Goal: Task Accomplishment & Management: Manage account settings

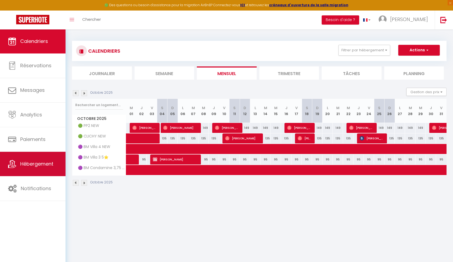
click at [51, 162] on span "Hébergement" at bounding box center [36, 163] width 33 height 7
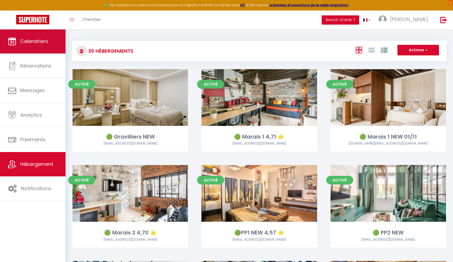
click at [50, 47] on link "Calendriers" at bounding box center [33, 41] width 66 height 24
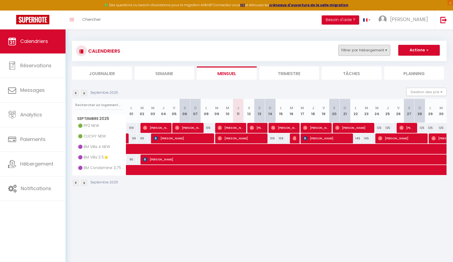
click at [376, 49] on button "Filtrer par hébergement" at bounding box center [365, 50] width 52 height 11
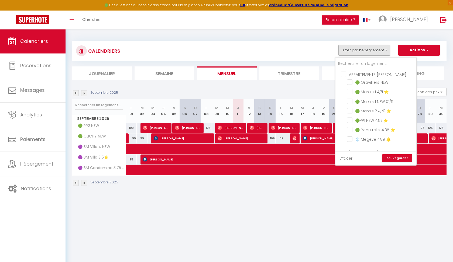
click at [345, 74] on input "APPARTEMENTS [PERSON_NAME]" at bounding box center [381, 73] width 81 height 5
checkbox input "true"
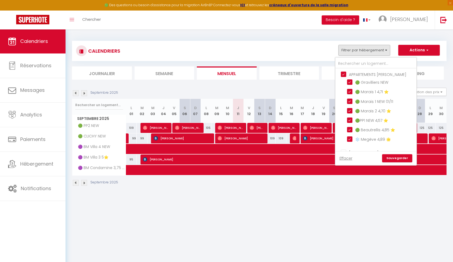
checkbox input "true"
checkbox input "false"
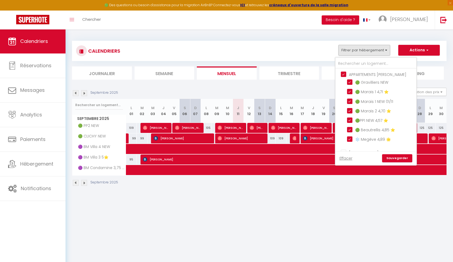
checkbox input "false"
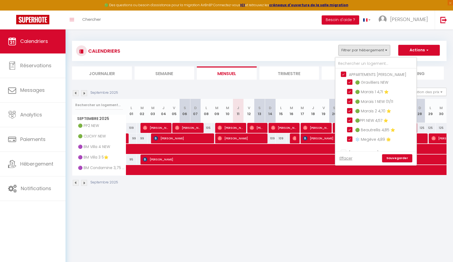
checkbox input "false"
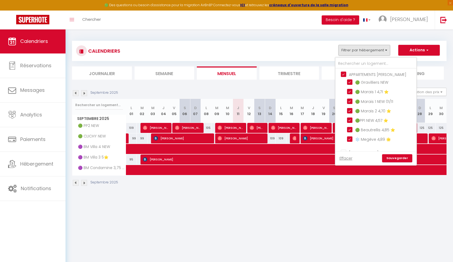
checkbox input "false"
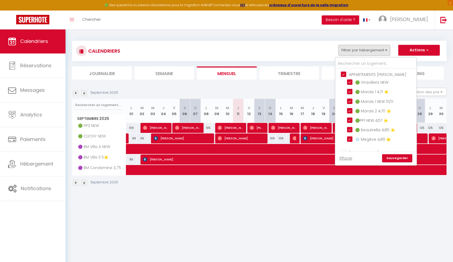
checkbox input "false"
checkbox input "true"
checkbox input "false"
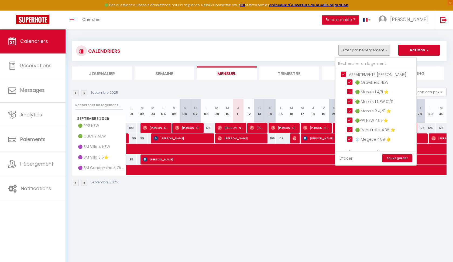
checkbox input "true"
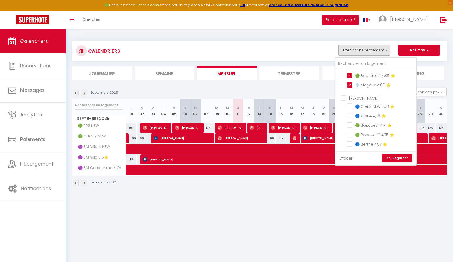
scroll to position [57, 0]
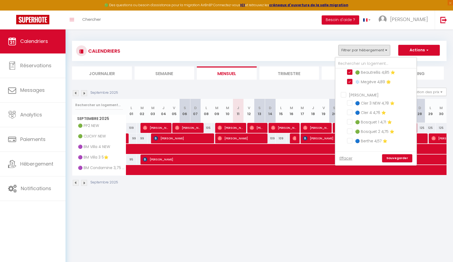
click at [344, 95] on input "[PERSON_NAME]" at bounding box center [381, 94] width 81 height 5
checkbox input "true"
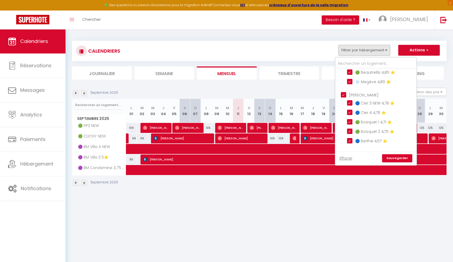
checkbox input "true"
checkbox input "false"
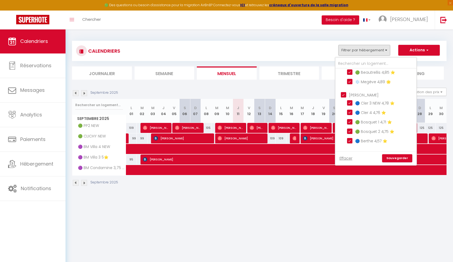
checkbox input "false"
checkbox input "true"
checkbox input "false"
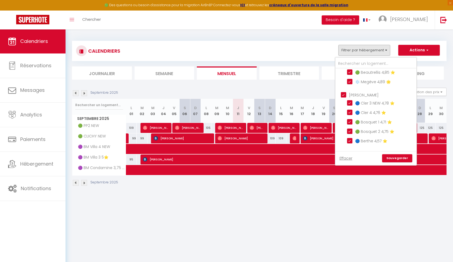
checkbox input "false"
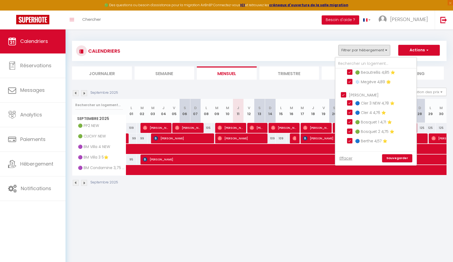
checkbox input "false"
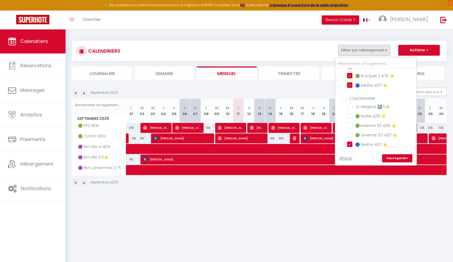
scroll to position [117, 0]
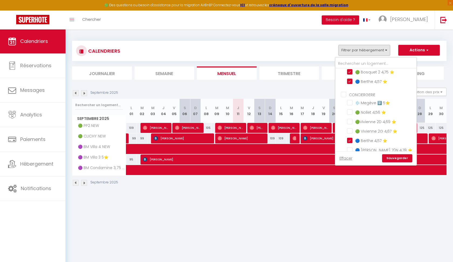
click at [345, 94] on input "CONCIERGERIE" at bounding box center [381, 93] width 81 height 5
checkbox input "true"
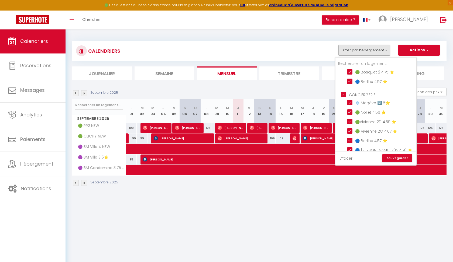
checkbox input "true"
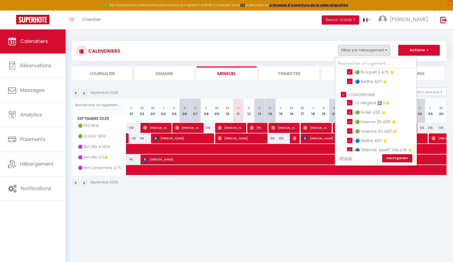
checkbox input "true"
checkbox input "false"
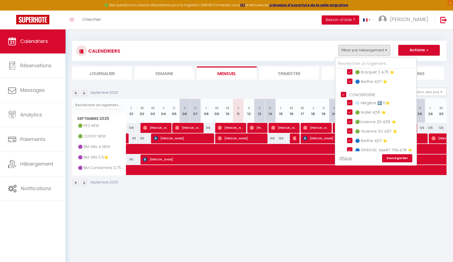
checkbox input "true"
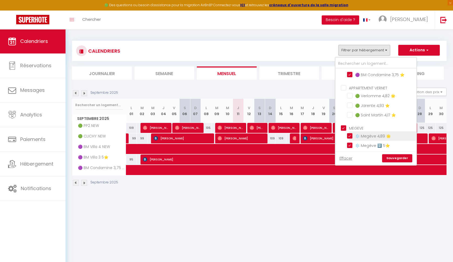
scroll to position [285, 0]
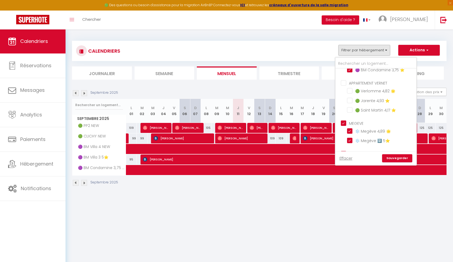
click at [343, 80] on input "APPARTEMENT VERNET" at bounding box center [381, 82] width 81 height 5
checkbox input "true"
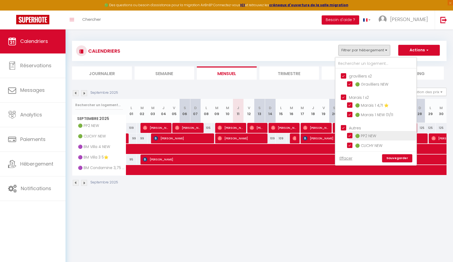
scroll to position [362, 0]
click at [401, 157] on link "Sauvegarder" at bounding box center [397, 158] width 30 height 8
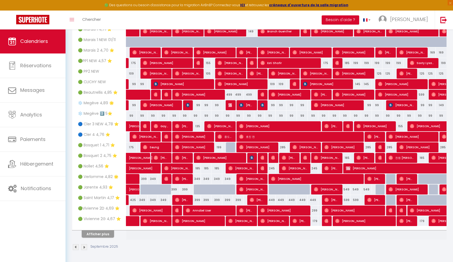
scroll to position [107, 0]
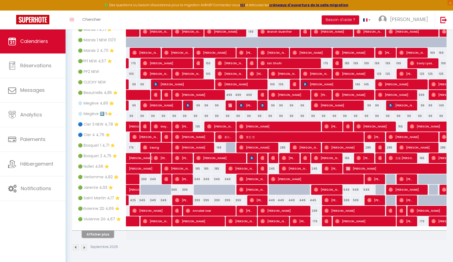
click at [99, 234] on button "Afficher plus" at bounding box center [98, 233] width 32 height 7
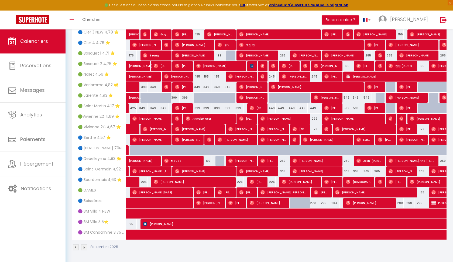
scroll to position [0, 0]
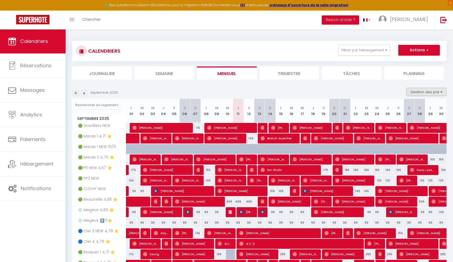
click at [424, 93] on button "Gestion des prix" at bounding box center [427, 92] width 40 height 8
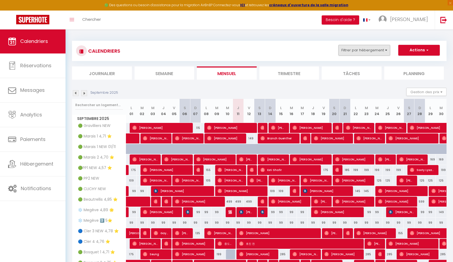
click at [377, 52] on button "Filtrer par hébergement" at bounding box center [365, 50] width 52 height 11
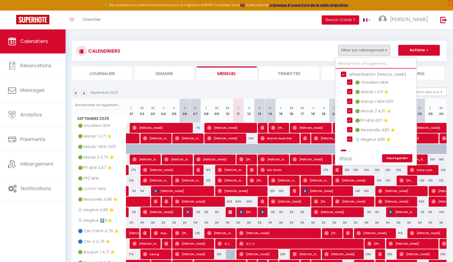
click at [346, 65] on input "text" at bounding box center [376, 64] width 81 height 10
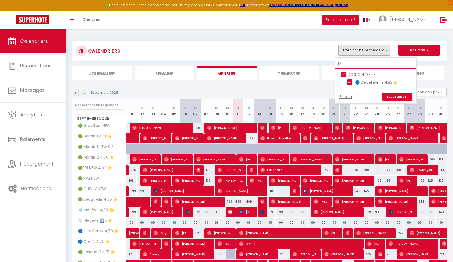
type input "DE"
click at [394, 96] on link "Sauvegarder" at bounding box center [397, 97] width 30 height 8
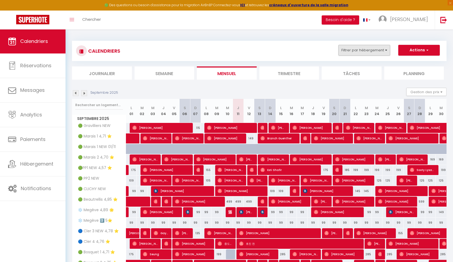
click at [367, 52] on button "Filtrer par hébergement" at bounding box center [365, 50] width 52 height 11
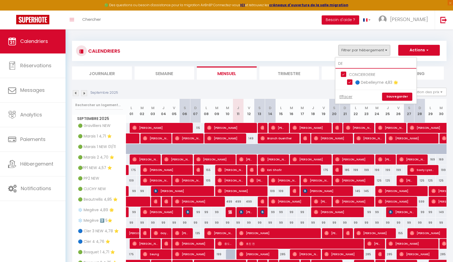
click at [346, 64] on input "DE" at bounding box center [376, 64] width 81 height 10
type input "D"
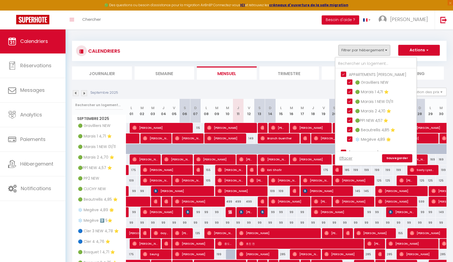
click at [344, 73] on input "APPARTEMENTS [PERSON_NAME]" at bounding box center [381, 73] width 81 height 5
checkbox input "false"
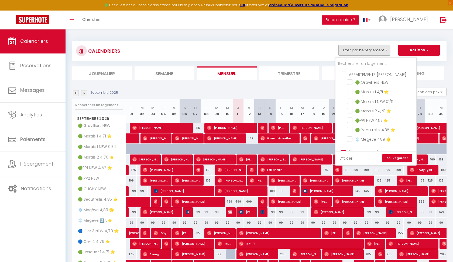
checkbox input "false"
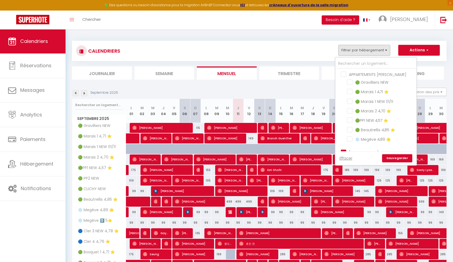
checkbox input "false"
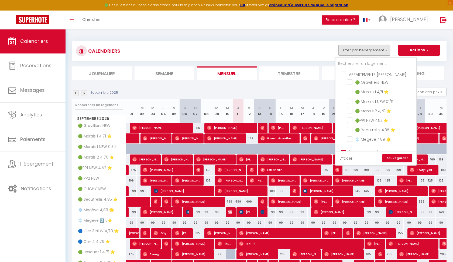
checkbox input "false"
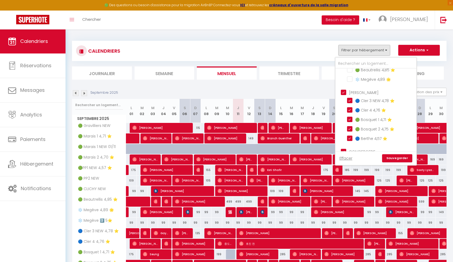
click at [344, 91] on input "[PERSON_NAME]" at bounding box center [381, 91] width 81 height 5
checkbox input "false"
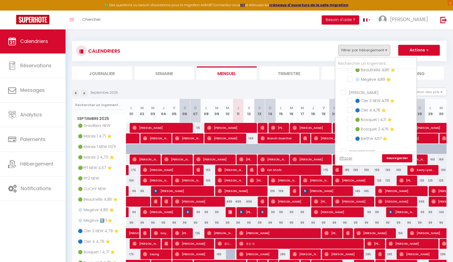
checkbox input "false"
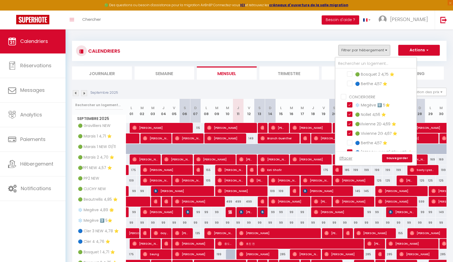
scroll to position [115, 0]
click at [349, 103] on input "❄️ Megève 2️⃣ 5⭐️" at bounding box center [380, 103] width 67 height 5
checkbox input "false"
click at [350, 115] on input "🟢 Nollet 4,56 ⭐️" at bounding box center [380, 113] width 67 height 5
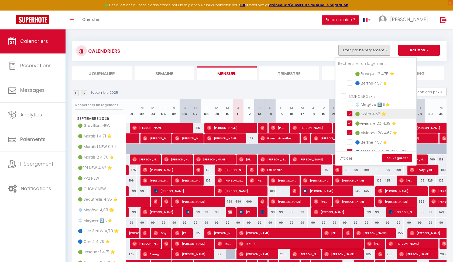
checkbox input "false"
click at [350, 124] on input "🟢Vivienne 2D 4,69 ⭐️" at bounding box center [380, 122] width 67 height 5
checkbox input "false"
click at [350, 132] on input "🟢 Vivienne 2G 4,67 ⭐️" at bounding box center [380, 131] width 67 height 5
checkbox input "false"
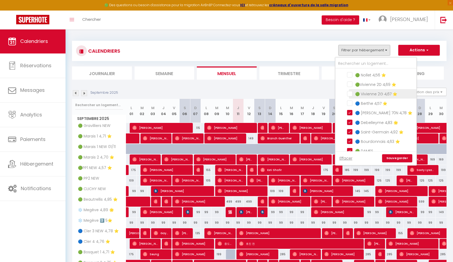
scroll to position [163, 0]
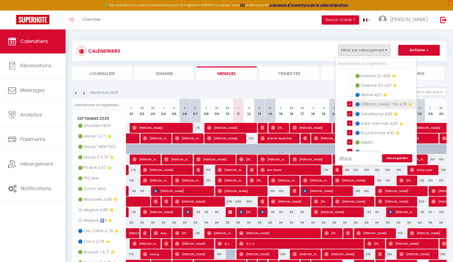
click at [351, 104] on input "🔵 [PERSON_NAME] 70N 4,78 ⭐️" at bounding box center [380, 103] width 67 height 5
checkbox input "false"
click at [351, 109] on li "🔵 Debelleyme 4,83 🌟" at bounding box center [382, 113] width 67 height 9
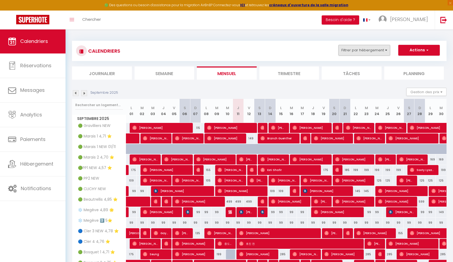
click at [383, 45] on button "Filtrer par hébergement" at bounding box center [365, 50] width 52 height 11
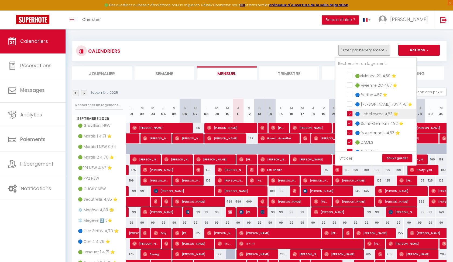
click at [351, 112] on input "🔵 Debelleyme 4,83 🌟" at bounding box center [380, 112] width 67 height 5
checkbox input "false"
click at [351, 122] on input "🔵 Saint-Germain 4,92 ⭐️" at bounding box center [380, 122] width 67 height 5
checkbox input "false"
click at [350, 132] on input "🔵 Bourdonnais 4,63 ⭐️" at bounding box center [380, 131] width 67 height 5
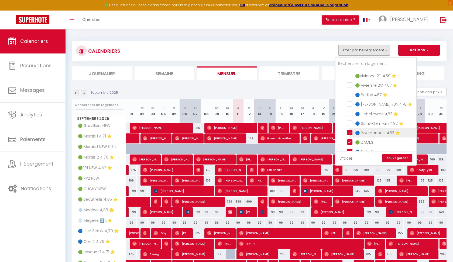
checkbox input "false"
click at [349, 142] on input "🟢 DAMES" at bounding box center [380, 141] width 67 height 5
checkbox input "false"
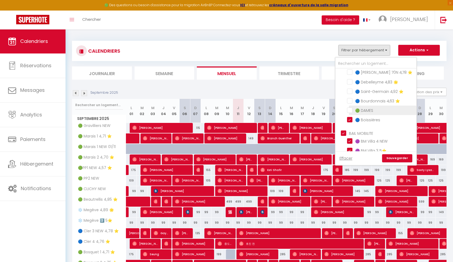
scroll to position [195, 0]
click at [352, 118] on input "🔵 Boissières" at bounding box center [380, 118] width 67 height 5
checkbox input "false"
click at [344, 130] on input "BAIL MOBILITE" at bounding box center [381, 131] width 81 height 5
checkbox input "false"
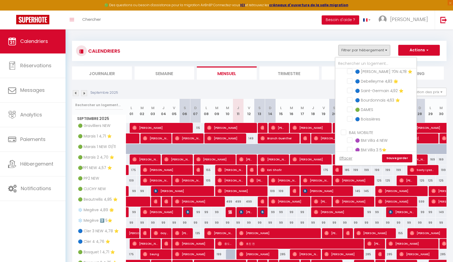
checkbox input "false"
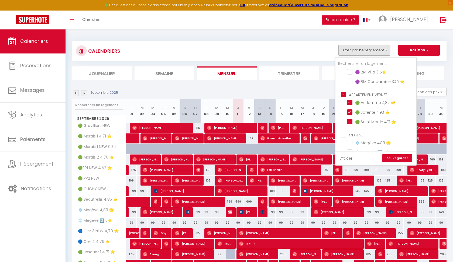
scroll to position [274, 0]
click at [344, 91] on input "APPARTEMENT VERNET" at bounding box center [381, 92] width 81 height 5
checkbox input "false"
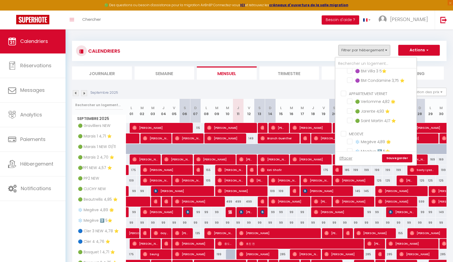
checkbox input "false"
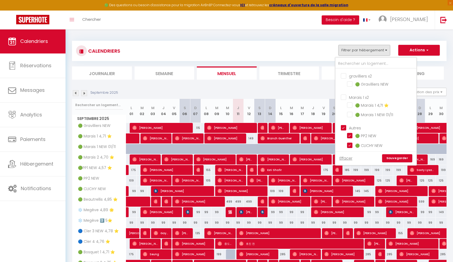
scroll to position [362, 0]
click at [344, 126] on input "Autres" at bounding box center [381, 127] width 81 height 5
checkbox input "false"
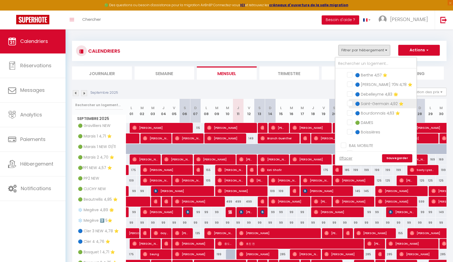
scroll to position [183, 0]
click at [352, 91] on input "🔵 Debelleyme 4,83 🌟" at bounding box center [380, 92] width 67 height 5
checkbox input "true"
click at [400, 159] on link "Sauvegarder" at bounding box center [397, 158] width 30 height 8
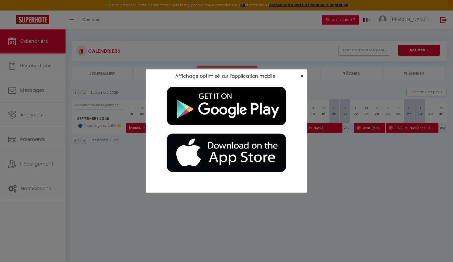
click at [302, 75] on span "×" at bounding box center [302, 76] width 3 height 7
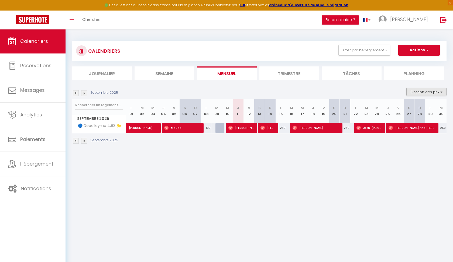
click at [444, 90] on button "Gestion des prix" at bounding box center [427, 92] width 40 height 8
click at [400, 108] on input "Nb Nuits minimum" at bounding box center [422, 108] width 49 height 5
checkbox input "true"
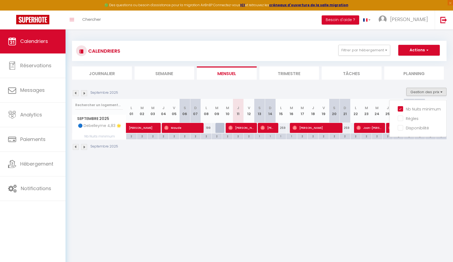
click at [397, 156] on div "CALENDRIERS Filtrer par hébergement APPARTEMENTS [PERSON_NAME] 🟢 Gravilliers NE…" at bounding box center [260, 95] width 388 height 133
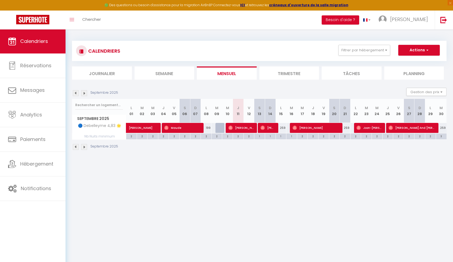
click at [348, 135] on div "2" at bounding box center [345, 135] width 11 height 5
type input "2"
type input "Dim 21 Septembre 2025"
type input "Lun 22 Septembre 2025"
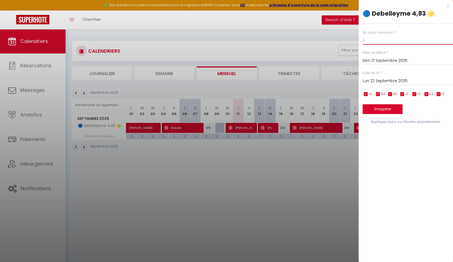
click at [374, 37] on input "2" at bounding box center [408, 40] width 90 height 10
type input "1"
click at [369, 109] on button "Enregistrer" at bounding box center [383, 109] width 40 height 10
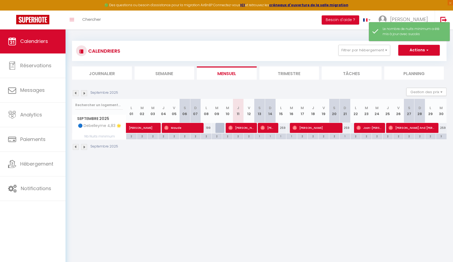
click at [443, 135] on div "3" at bounding box center [441, 135] width 11 height 5
type input "3"
type input "[DATE] Septembre 2025"
type input "Mer 01 Octobre 2025"
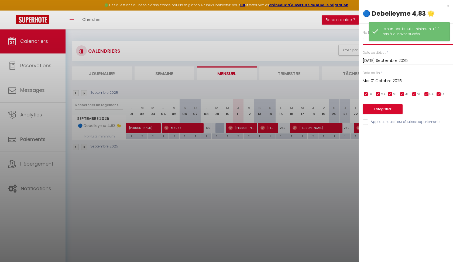
click at [366, 40] on input "3" at bounding box center [408, 40] width 90 height 10
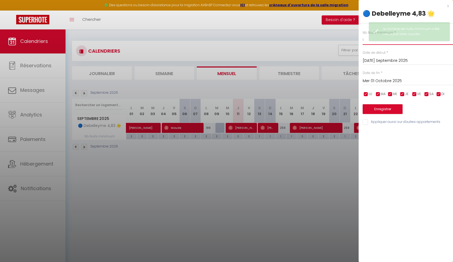
type input "1"
click at [375, 107] on button "Enregistrer" at bounding box center [383, 109] width 40 height 10
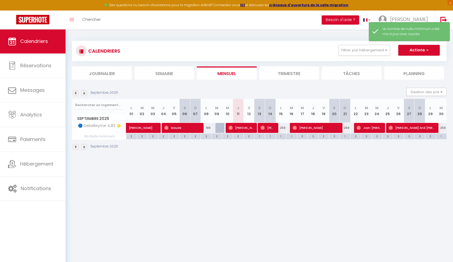
click at [83, 92] on img at bounding box center [84, 93] width 6 height 6
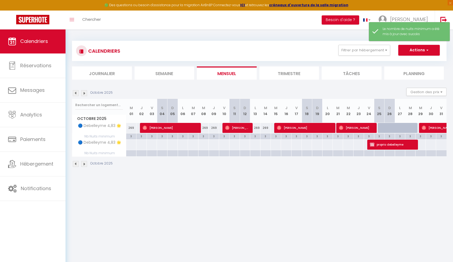
click at [129, 135] on div "3" at bounding box center [131, 135] width 10 height 5
type input "3"
type input "Mer 01 Octobre 2025"
type input "Jeu 02 Octobre 2025"
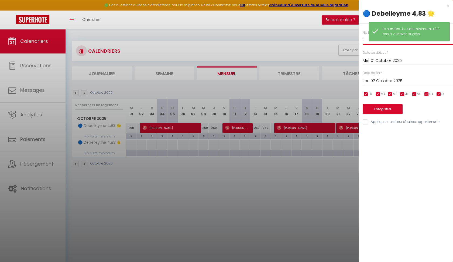
click at [366, 40] on input "3" at bounding box center [408, 40] width 90 height 10
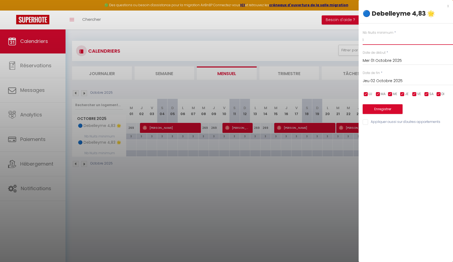
type input "1"
click at [373, 107] on button "Enregistrer" at bounding box center [383, 109] width 40 height 10
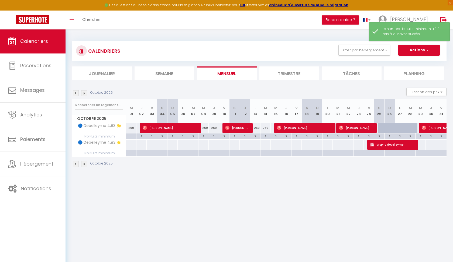
click at [204, 135] on div "3" at bounding box center [204, 135] width 10 height 5
type input "3"
type input "Mer 08 Octobre 2025"
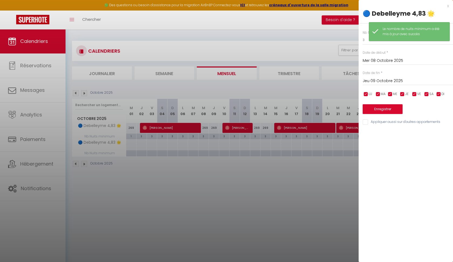
click at [376, 78] on input "Jeu 09 Octobre 2025" at bounding box center [408, 80] width 90 height 7
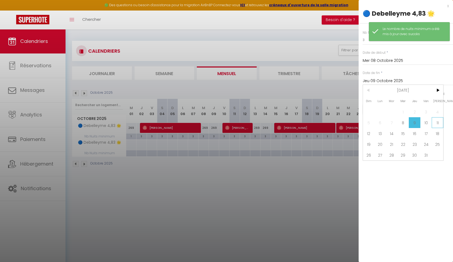
click at [437, 123] on span "11" at bounding box center [438, 122] width 12 height 11
type input "[PERSON_NAME] 11 Octobre 2025"
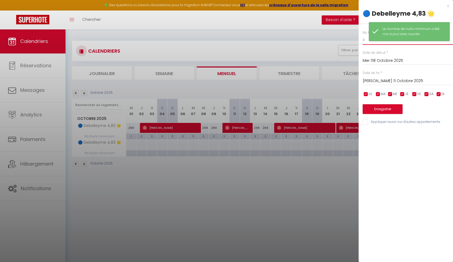
click at [366, 40] on input "3" at bounding box center [408, 40] width 90 height 10
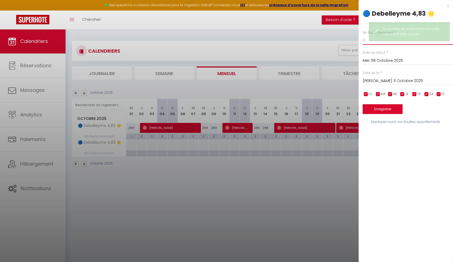
type input "2"
click at [376, 107] on button "Enregistrer" at bounding box center [383, 109] width 40 height 10
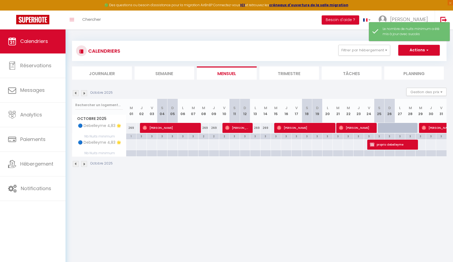
click at [255, 134] on div "3" at bounding box center [255, 135] width 10 height 5
type input "3"
type input "Lun 13 Octobre 2025"
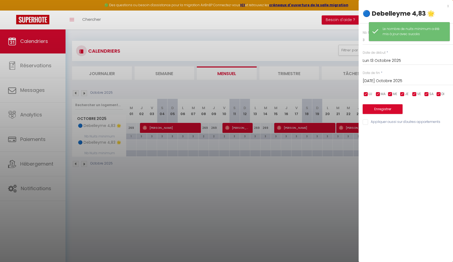
click at [377, 82] on input "[DATE] Octobre 2025" at bounding box center [408, 80] width 90 height 7
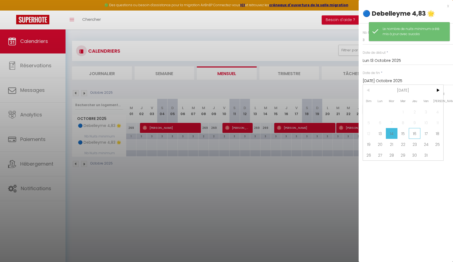
click at [411, 134] on span "16" at bounding box center [415, 133] width 12 height 11
type input "Jeu 16 Octobre 2025"
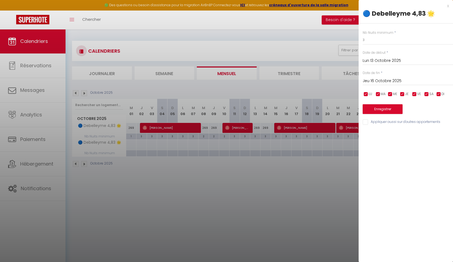
click at [266, 133] on div at bounding box center [226, 131] width 453 height 262
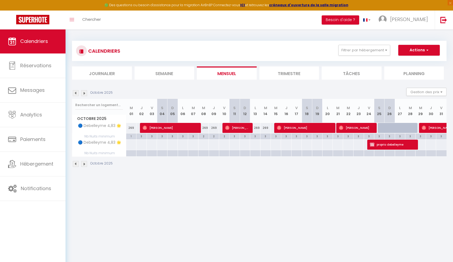
click at [258, 135] on div "3" at bounding box center [255, 135] width 10 height 5
type input "3"
type input "Lun 13 Octobre 2025"
type input "[DATE] Octobre 2025"
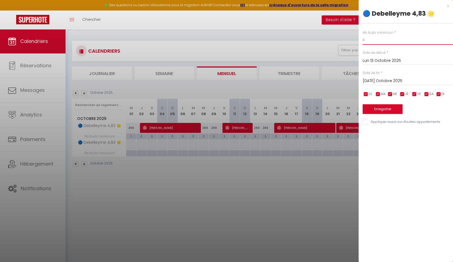
click at [374, 41] on input "3" at bounding box center [408, 40] width 90 height 10
type input "2"
click at [376, 107] on button "Enregistrer" at bounding box center [383, 109] width 40 height 10
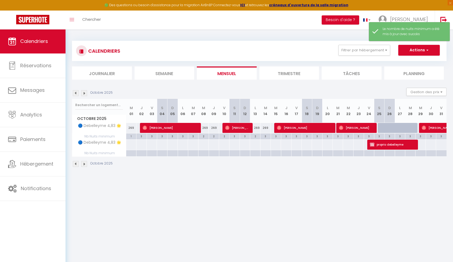
click at [267, 134] on div "3" at bounding box center [266, 135] width 10 height 5
type input "3"
type input "[DATE] Octobre 2025"
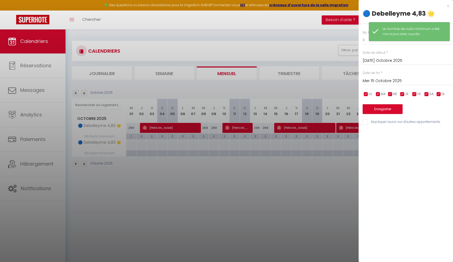
click at [384, 79] on input "Mer 15 Octobre 2025" at bounding box center [408, 80] width 90 height 7
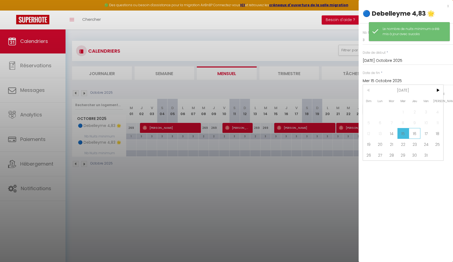
click at [414, 135] on span "16" at bounding box center [415, 133] width 12 height 11
type input "Jeu 16 Octobre 2025"
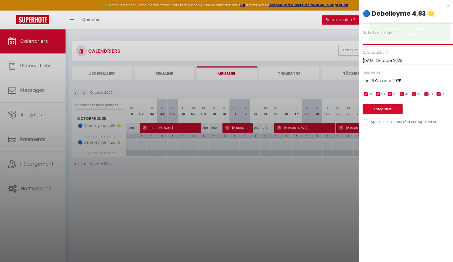
click at [368, 41] on input "3" at bounding box center [408, 40] width 90 height 10
type input "2"
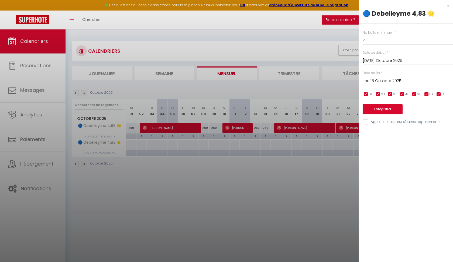
click at [375, 105] on button "Enregistrer" at bounding box center [383, 109] width 40 height 10
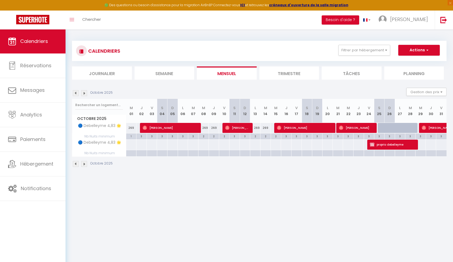
click at [383, 144] on span "proprio debelleyme" at bounding box center [392, 144] width 45 height 10
select select "OK"
select select "KO"
select select "0"
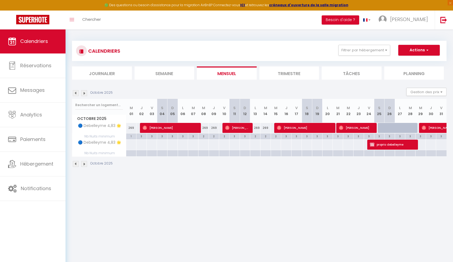
select select "1"
select select
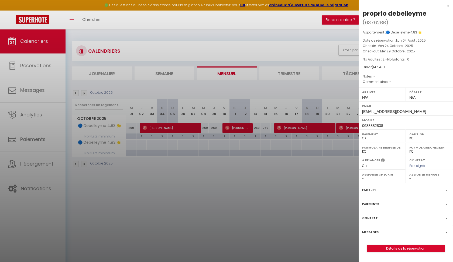
click at [447, 6] on div "x" at bounding box center [404, 6] width 90 height 6
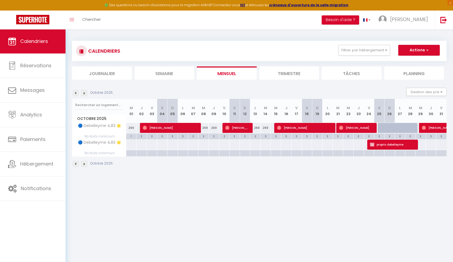
click at [381, 146] on span "proprio debelleyme" at bounding box center [392, 144] width 45 height 10
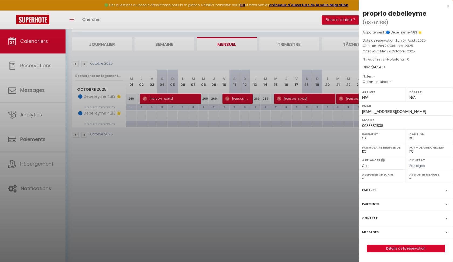
scroll to position [0, 0]
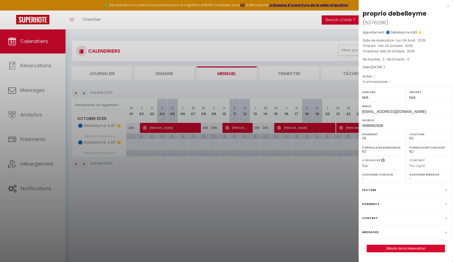
click at [295, 196] on div at bounding box center [226, 131] width 453 height 262
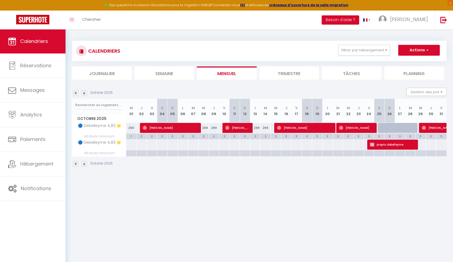
click at [393, 145] on span "proprio debelleyme" at bounding box center [392, 144] width 45 height 10
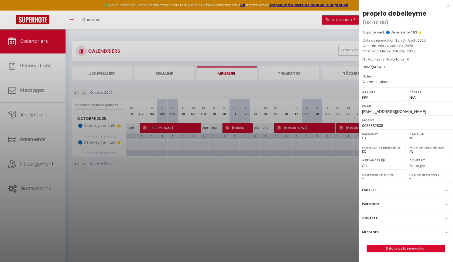
click at [332, 21] on div at bounding box center [226, 131] width 453 height 262
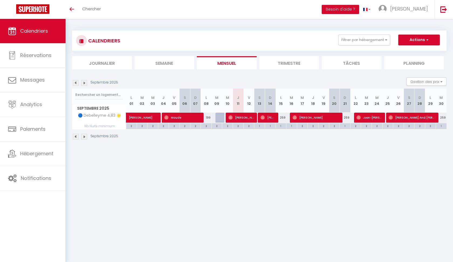
click at [85, 81] on img at bounding box center [84, 83] width 6 height 6
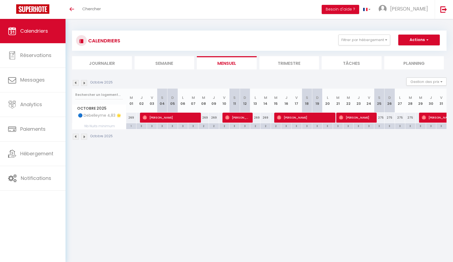
click at [381, 118] on div "275" at bounding box center [379, 117] width 10 height 10
type input "275"
type input "Sam 25 Octobre 2025"
type input "Dim 26 Octobre 2025"
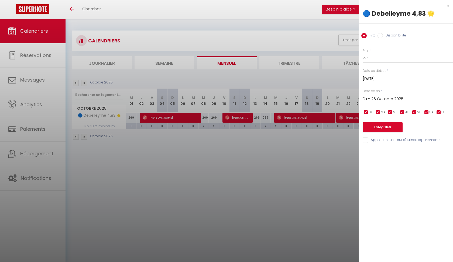
click at [373, 166] on div "x 🔵 Debelleyme 4,83 🌟 Prix Disponibilité Prix * 275 Statut * Disponible Indispo…" at bounding box center [406, 131] width 94 height 262
click at [351, 172] on div at bounding box center [226, 131] width 453 height 262
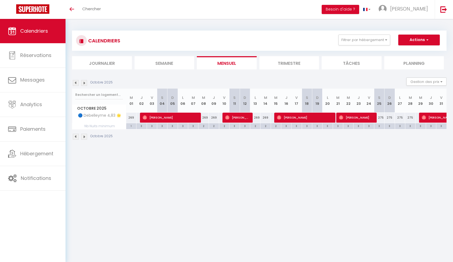
click at [425, 117] on img at bounding box center [424, 117] width 4 height 4
select select "OK"
select select "0"
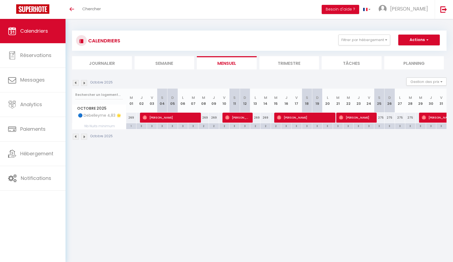
select select "1"
select select
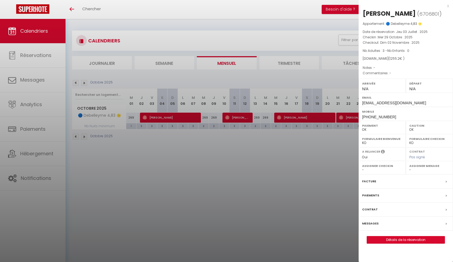
click at [448, 6] on div "x" at bounding box center [404, 6] width 90 height 6
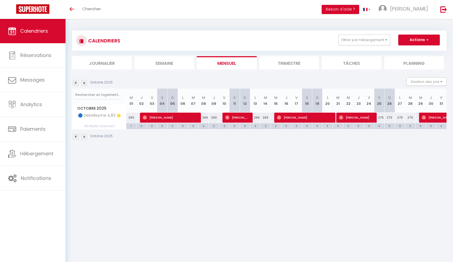
click at [380, 118] on div "275" at bounding box center [379, 117] width 10 height 10
type input "275"
type input "Sam 25 Octobre 2025"
type input "Dim 26 Octobre 2025"
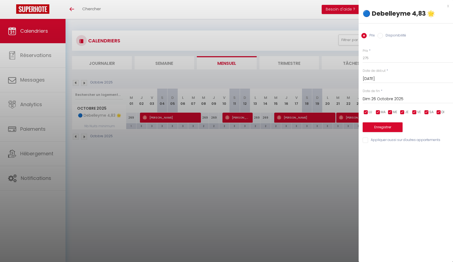
click at [449, 6] on div "x" at bounding box center [404, 6] width 90 height 6
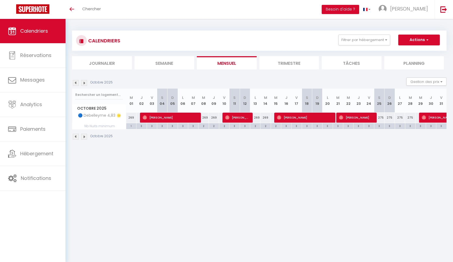
click at [427, 117] on span "[PERSON_NAME]" at bounding box center [447, 117] width 50 height 10
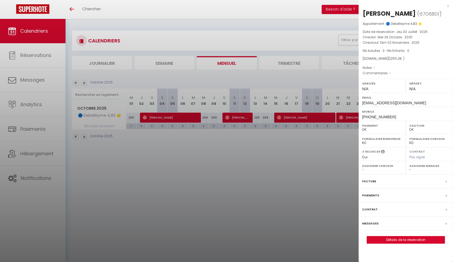
click at [310, 169] on div at bounding box center [226, 131] width 453 height 262
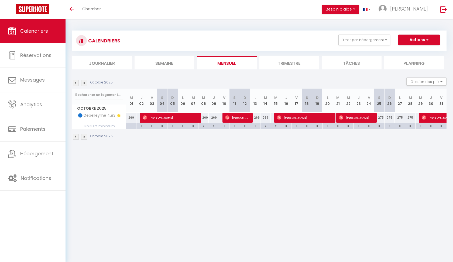
click at [367, 115] on span "[PERSON_NAME]" at bounding box center [356, 117] width 34 height 10
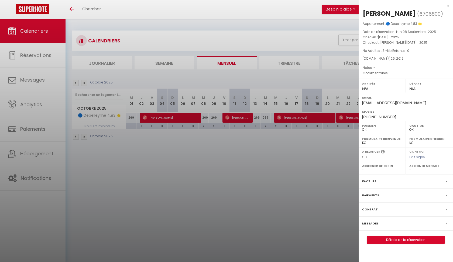
click at [339, 149] on div at bounding box center [226, 131] width 453 height 262
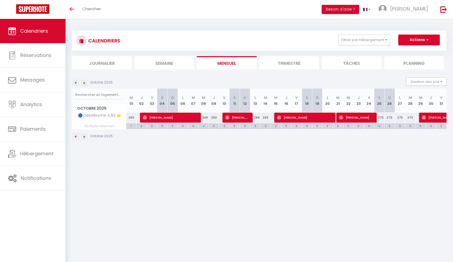
click at [422, 117] on div at bounding box center [424, 117] width 10 height 10
click at [427, 115] on span "[PERSON_NAME]" at bounding box center [447, 117] width 50 height 10
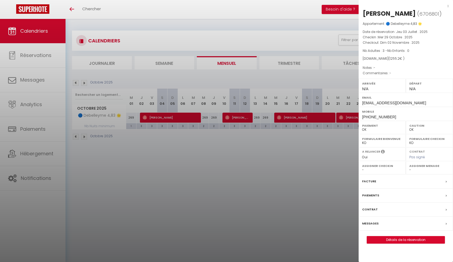
click at [314, 173] on div at bounding box center [226, 131] width 453 height 262
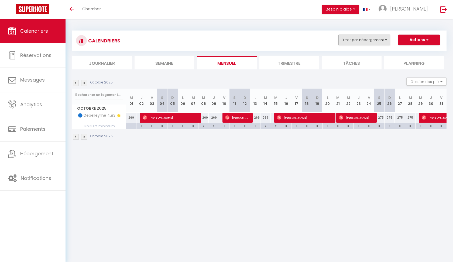
click at [385, 39] on button "Filtrer par hébergement" at bounding box center [365, 40] width 52 height 11
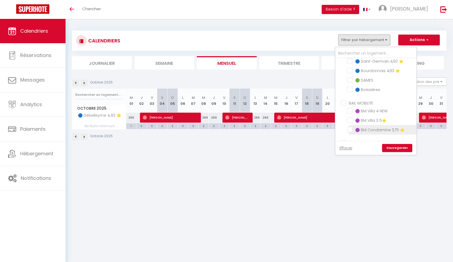
scroll to position [196, 0]
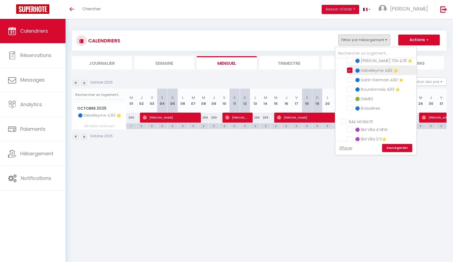
click at [349, 68] on input "🔵 Debelleyme 4,83 🌟" at bounding box center [380, 69] width 67 height 5
checkbox input "false"
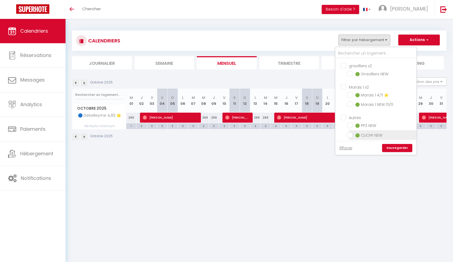
scroll to position [362, 0]
click at [351, 123] on input "🟢 PP2 NEW" at bounding box center [380, 124] width 67 height 5
checkbox input "true"
checkbox input "false"
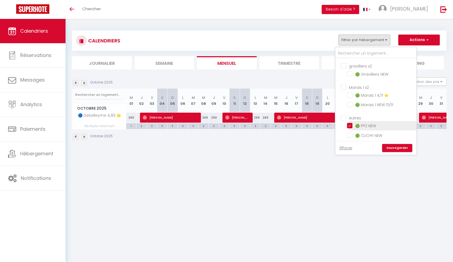
checkbox input "false"
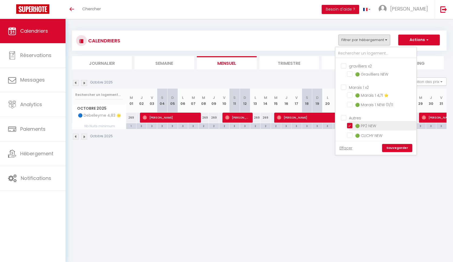
checkbox input "false"
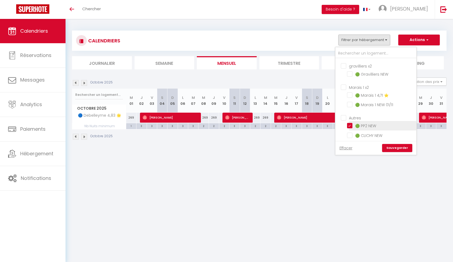
checkbox input "false"
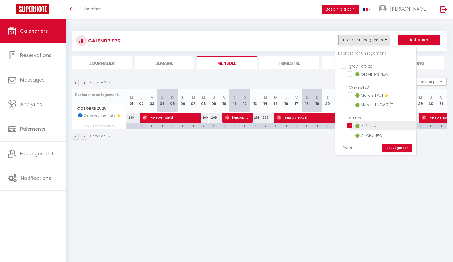
checkbox input "false"
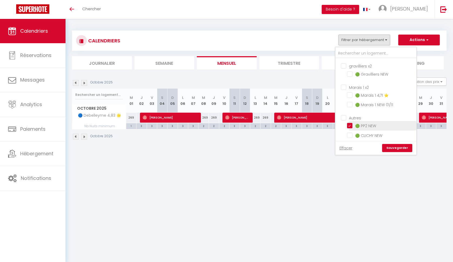
checkbox input "false"
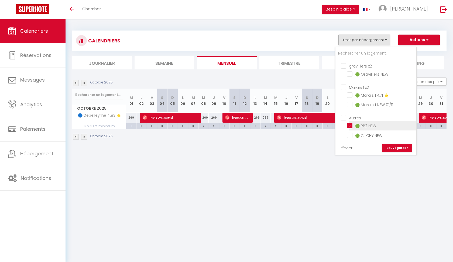
checkbox input "false"
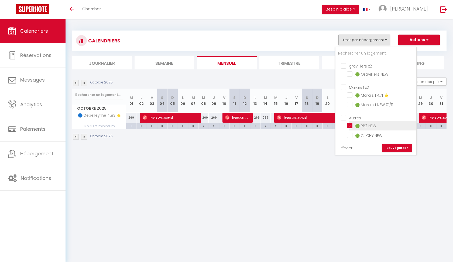
checkbox input "false"
click at [393, 146] on link "Sauvegarder" at bounding box center [397, 148] width 30 height 8
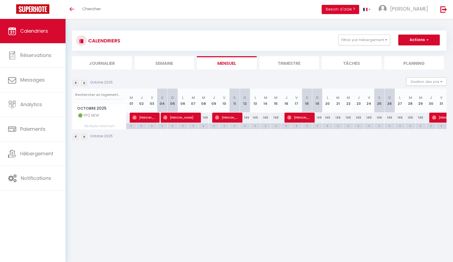
click at [75, 81] on img at bounding box center [76, 83] width 6 height 6
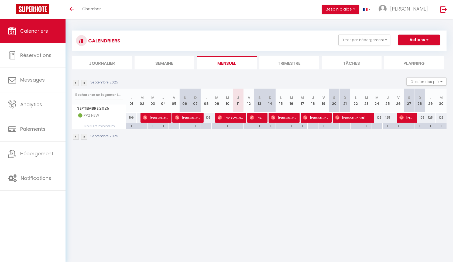
click at [196, 163] on body "🟢 Des questions ou besoin d'assistance pour la migration AirBnB? Connectez-vous…" at bounding box center [226, 150] width 453 height 262
